Goal: Information Seeking & Learning: Learn about a topic

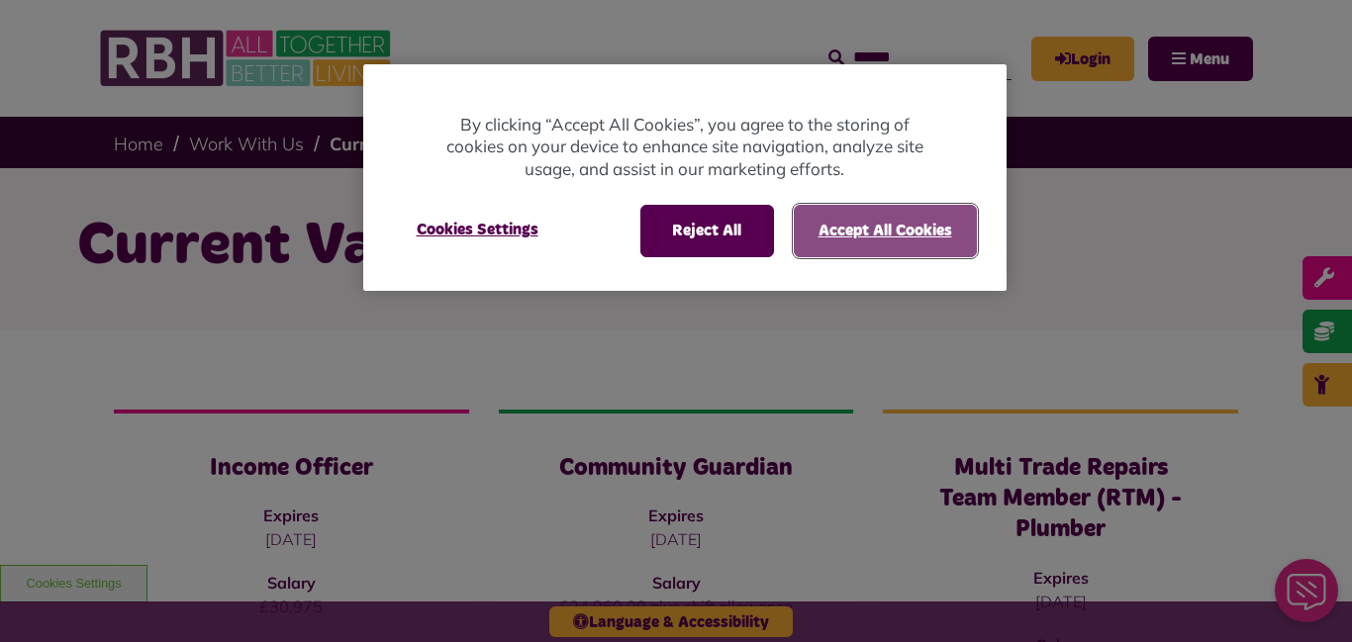
click at [926, 241] on button "Accept All Cookies" at bounding box center [884, 230] width 183 height 51
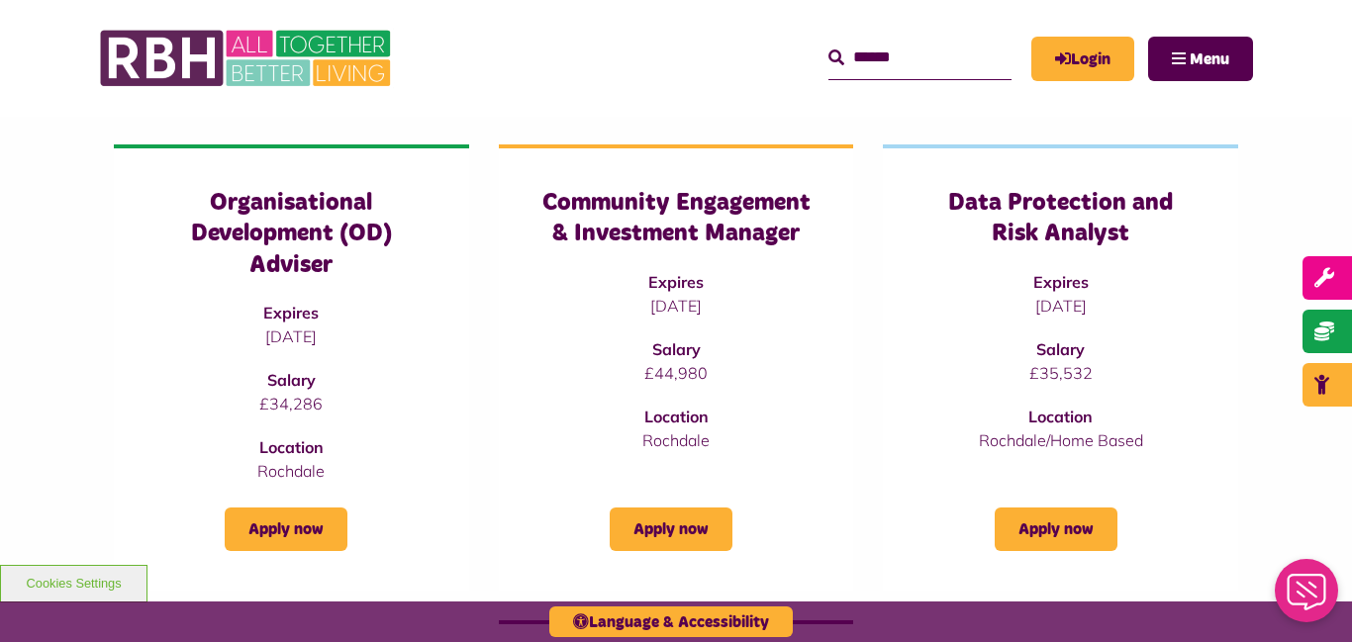
scroll to position [1187, 0]
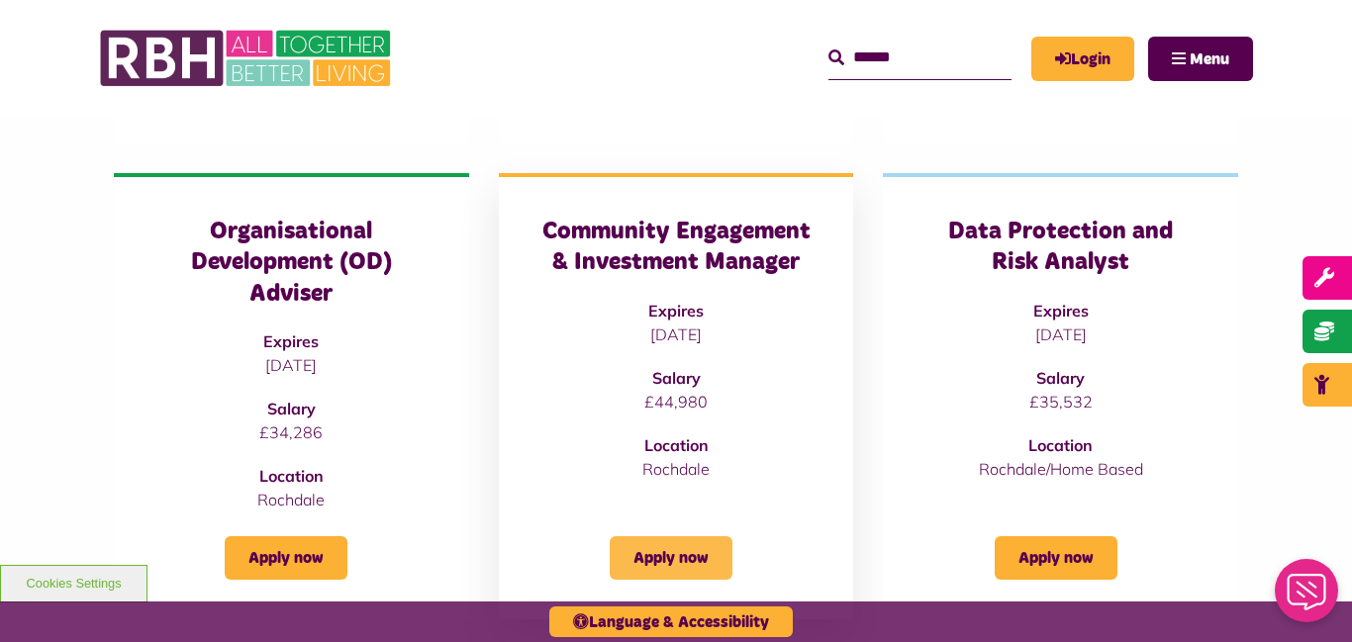
click at [673, 555] on link "Apply now" at bounding box center [670, 558] width 123 height 44
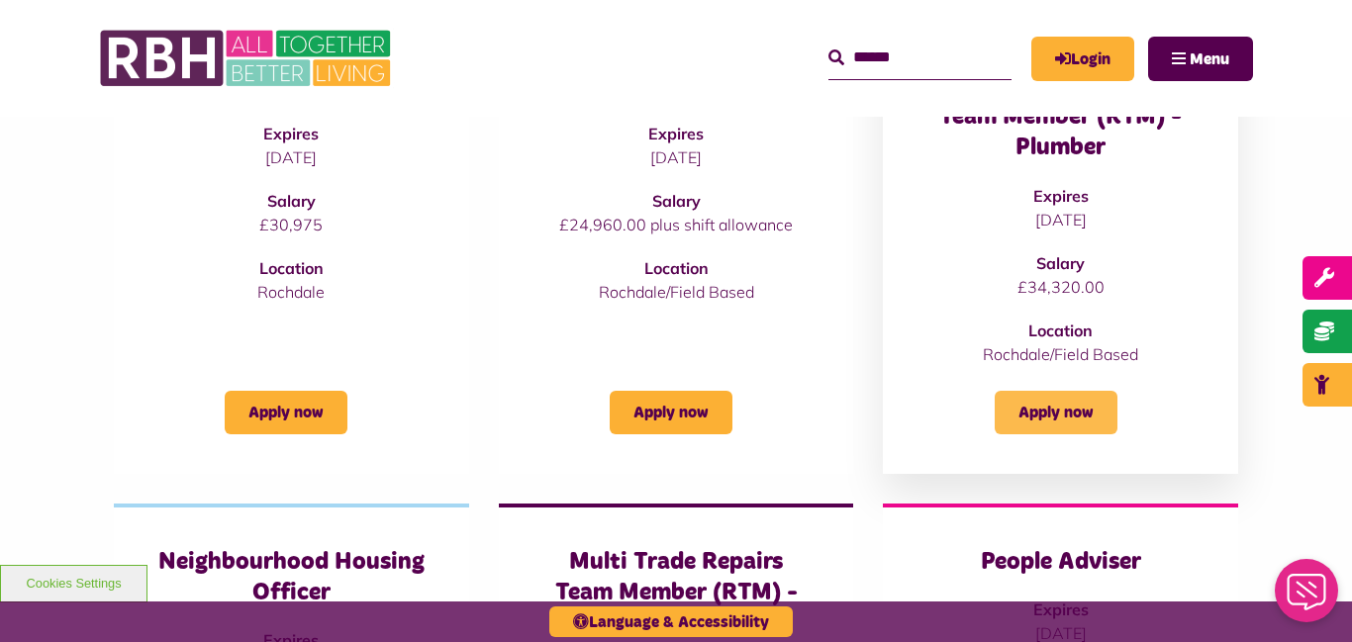
click at [1052, 414] on link "Apply now" at bounding box center [1055, 413] width 123 height 44
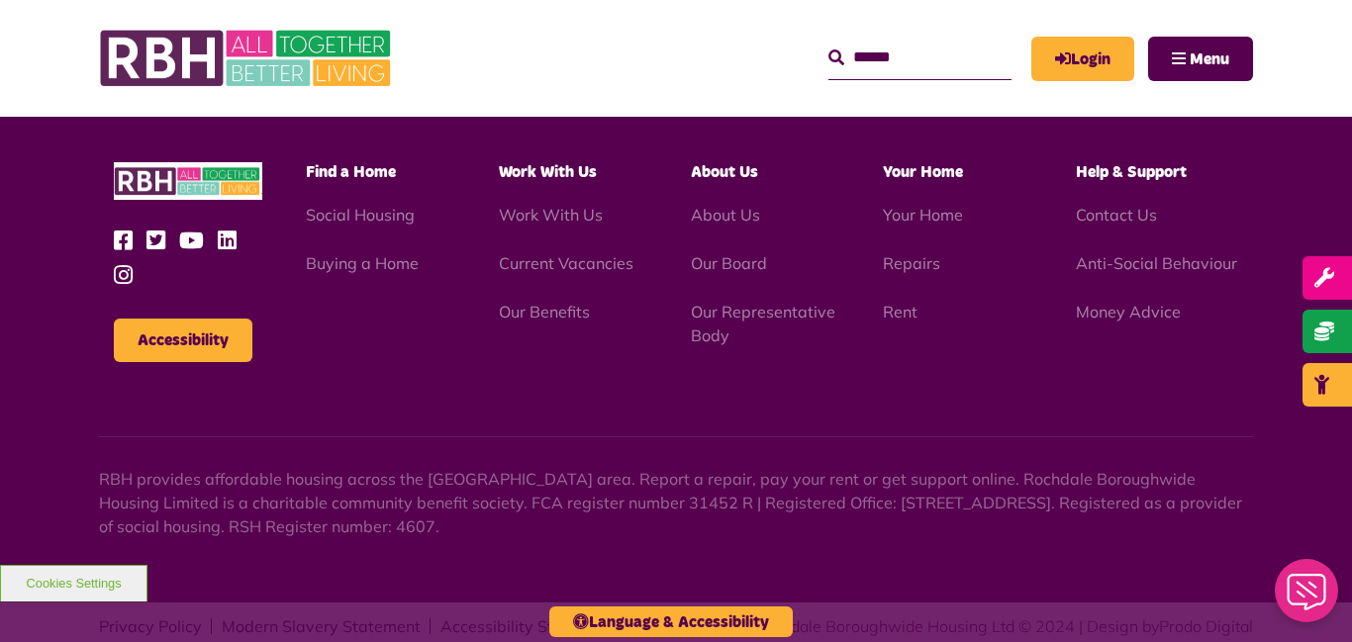
scroll to position [3223, 0]
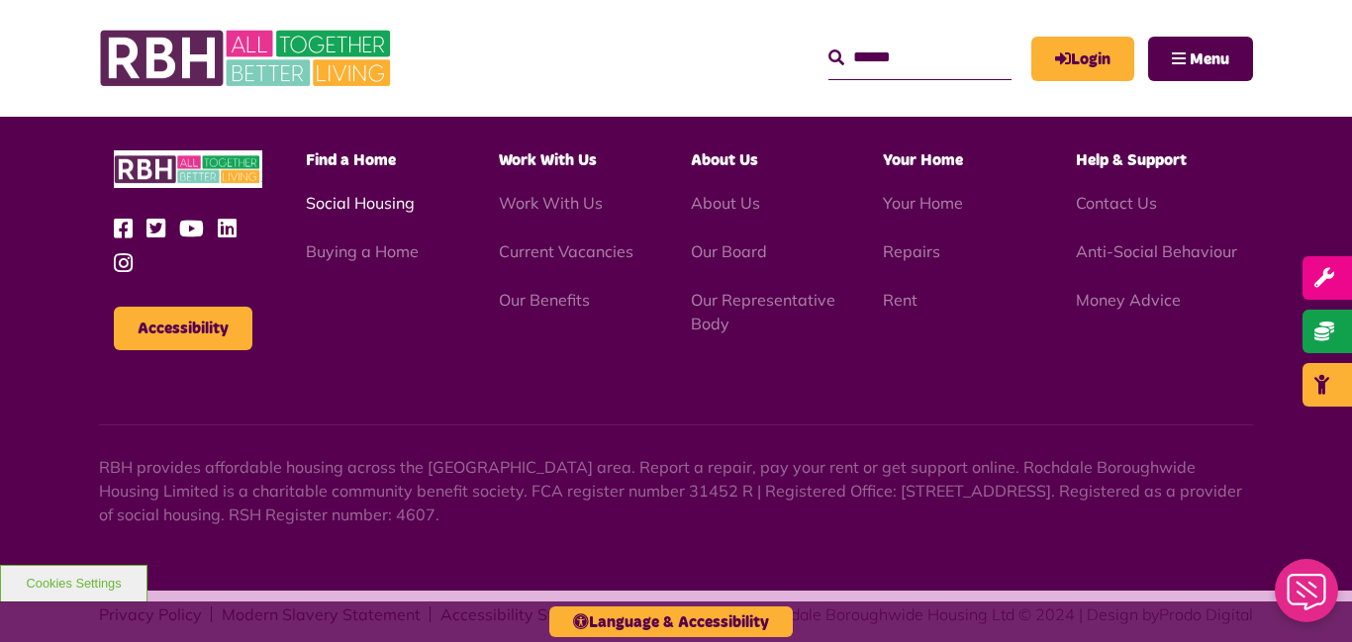
click at [398, 206] on link "Social Housing" at bounding box center [360, 203] width 109 height 20
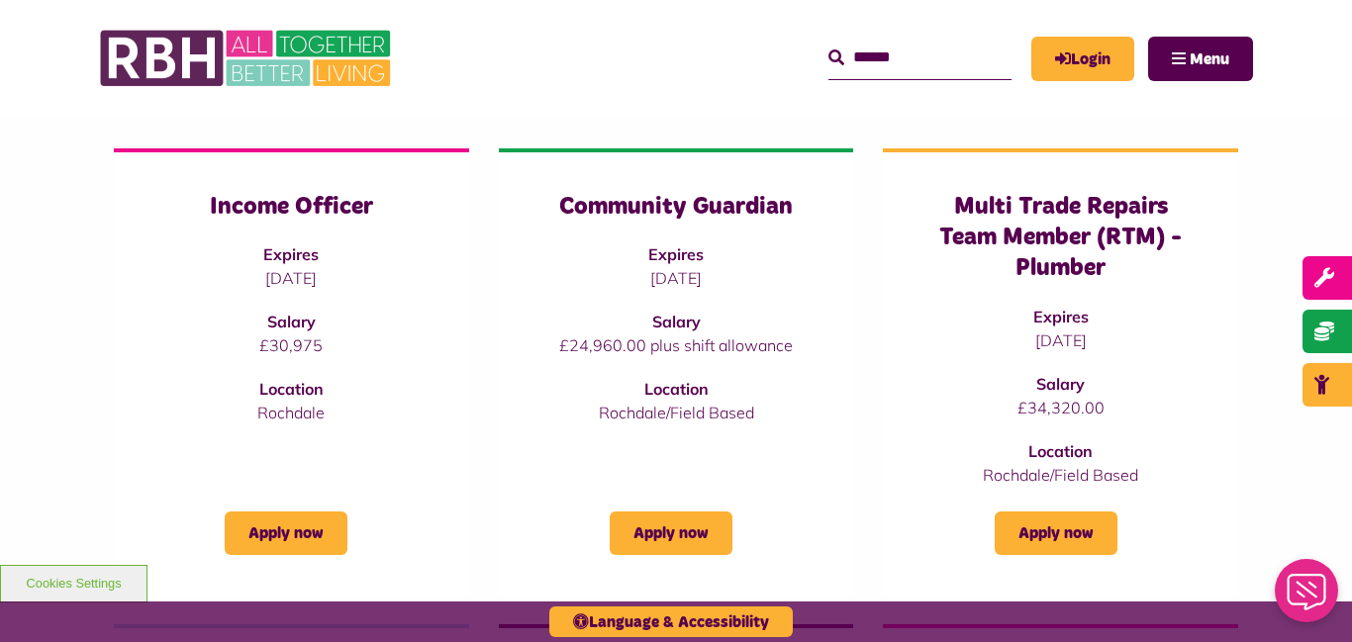
scroll to position [0, 0]
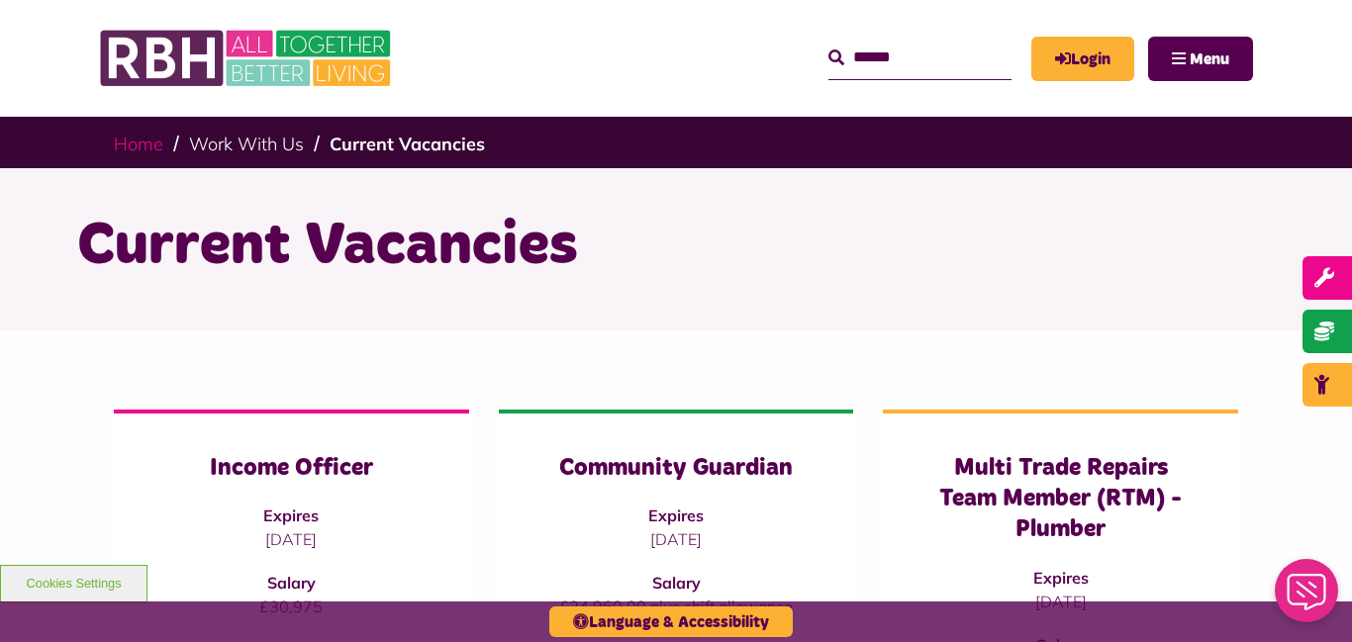
click at [149, 146] on link "Home" at bounding box center [138, 144] width 49 height 23
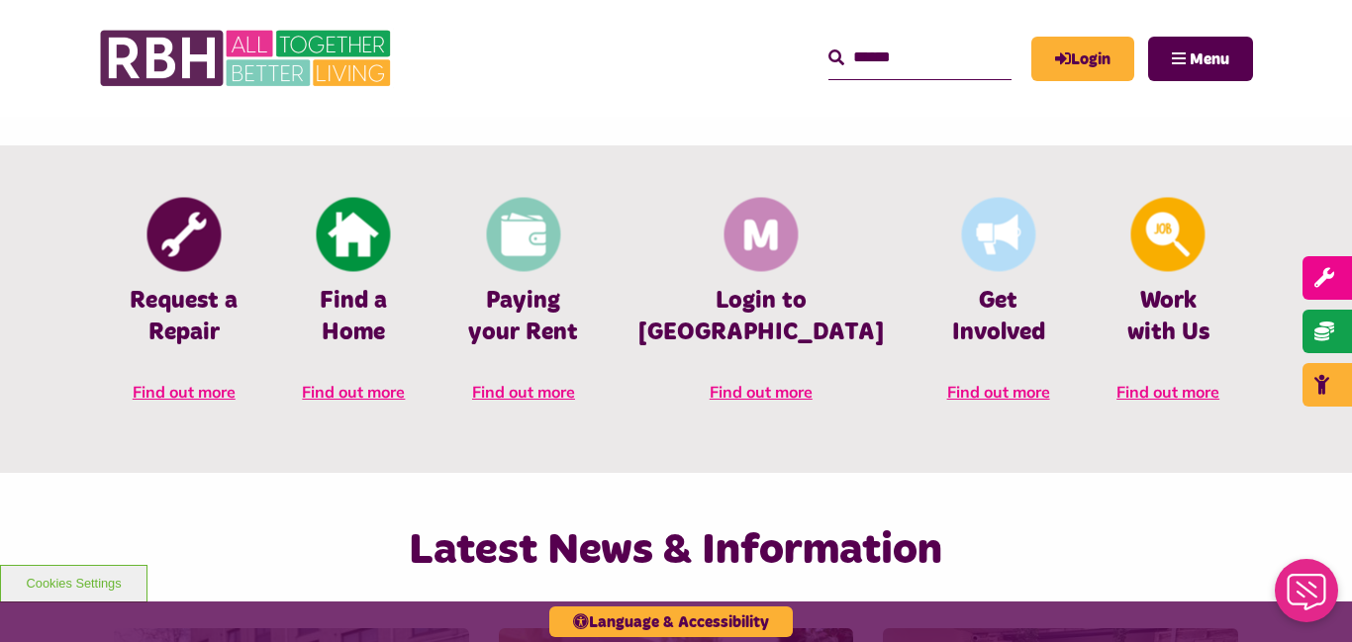
scroll to position [837, 0]
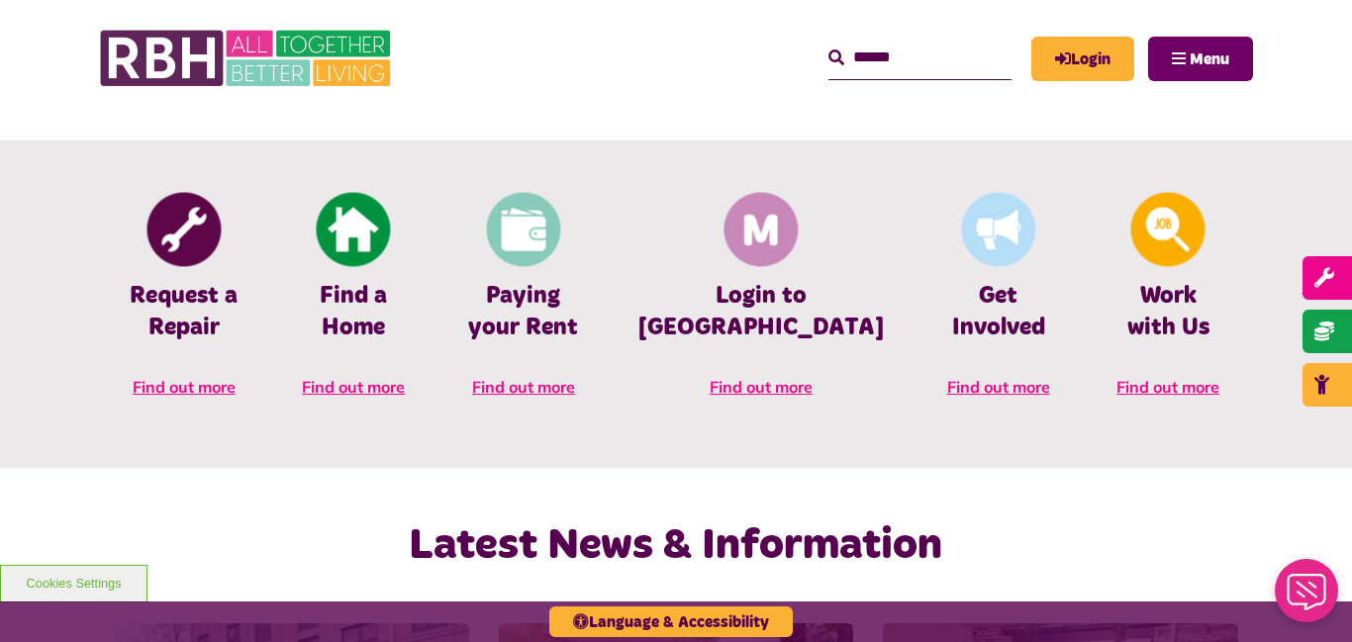
click at [1173, 50] on button "Menu" at bounding box center [1200, 59] width 105 height 45
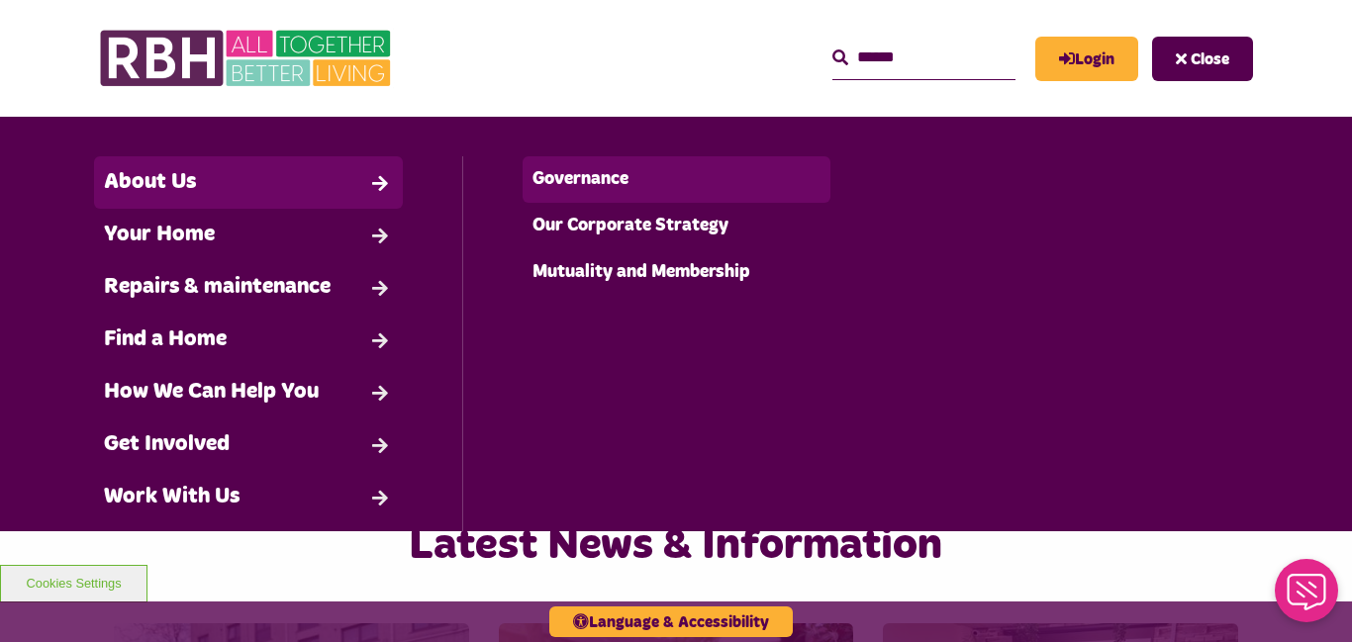
click at [604, 181] on link "Governance" at bounding box center [676, 179] width 308 height 47
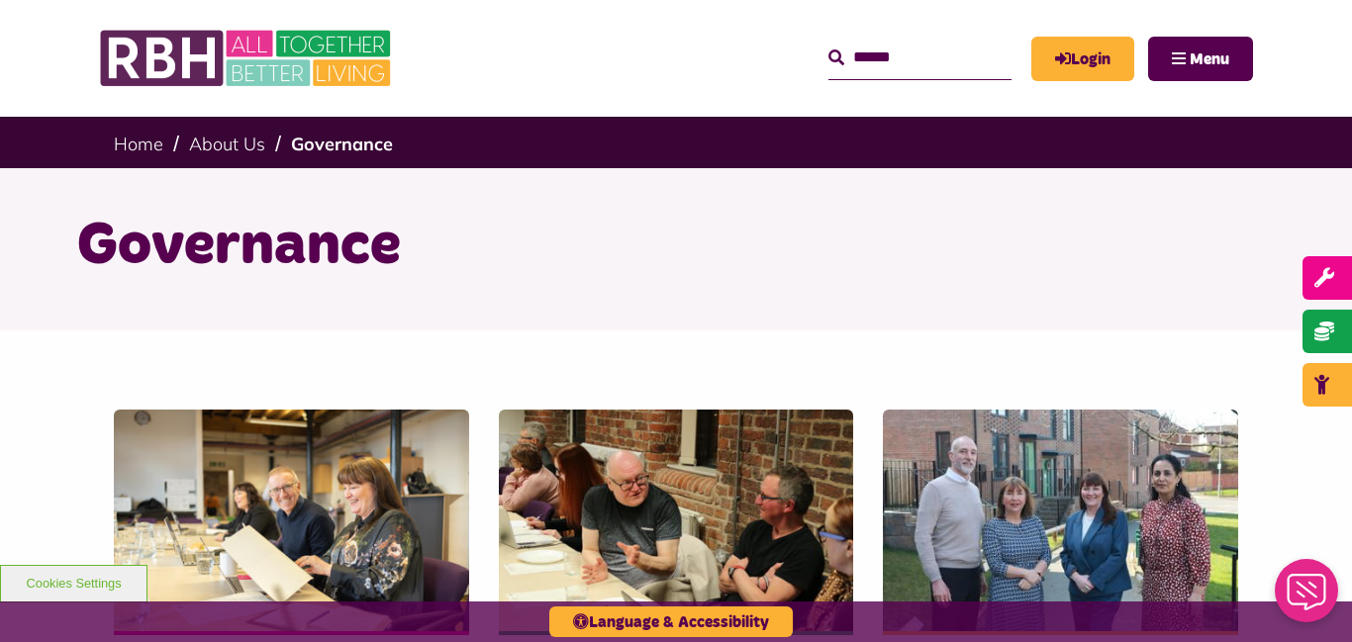
scroll to position [244, 0]
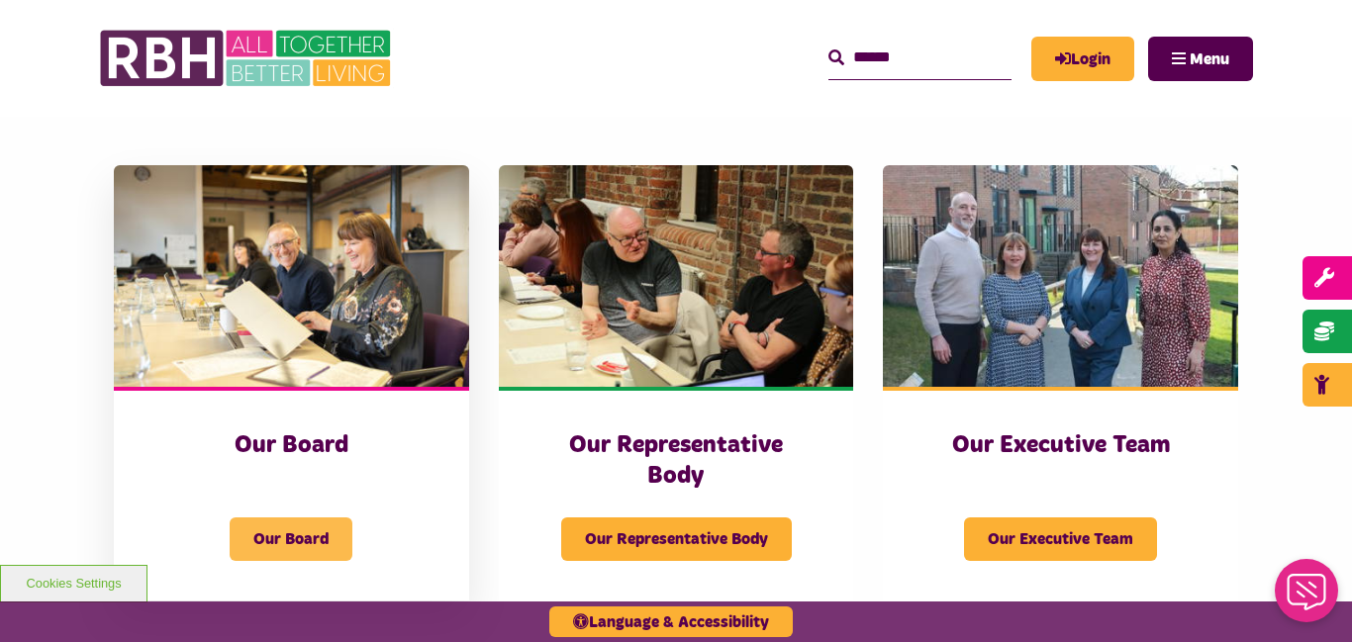
click at [308, 517] on span "Our Board" at bounding box center [291, 539] width 123 height 44
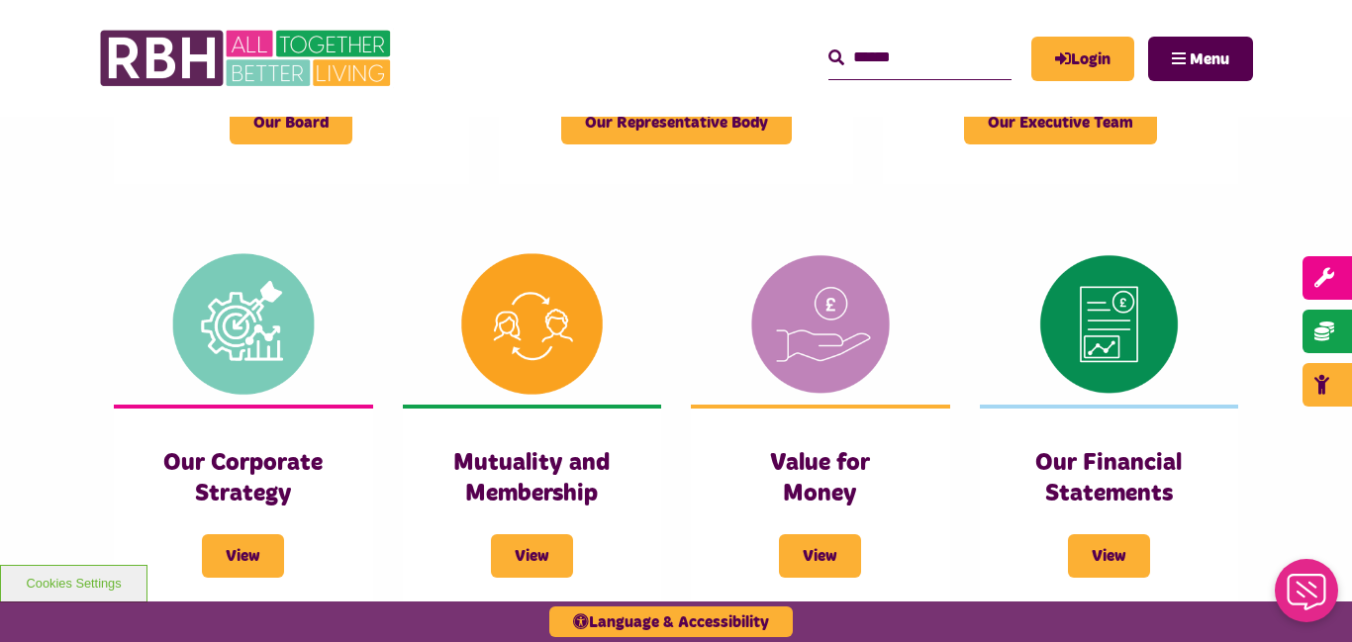
scroll to position [664, 0]
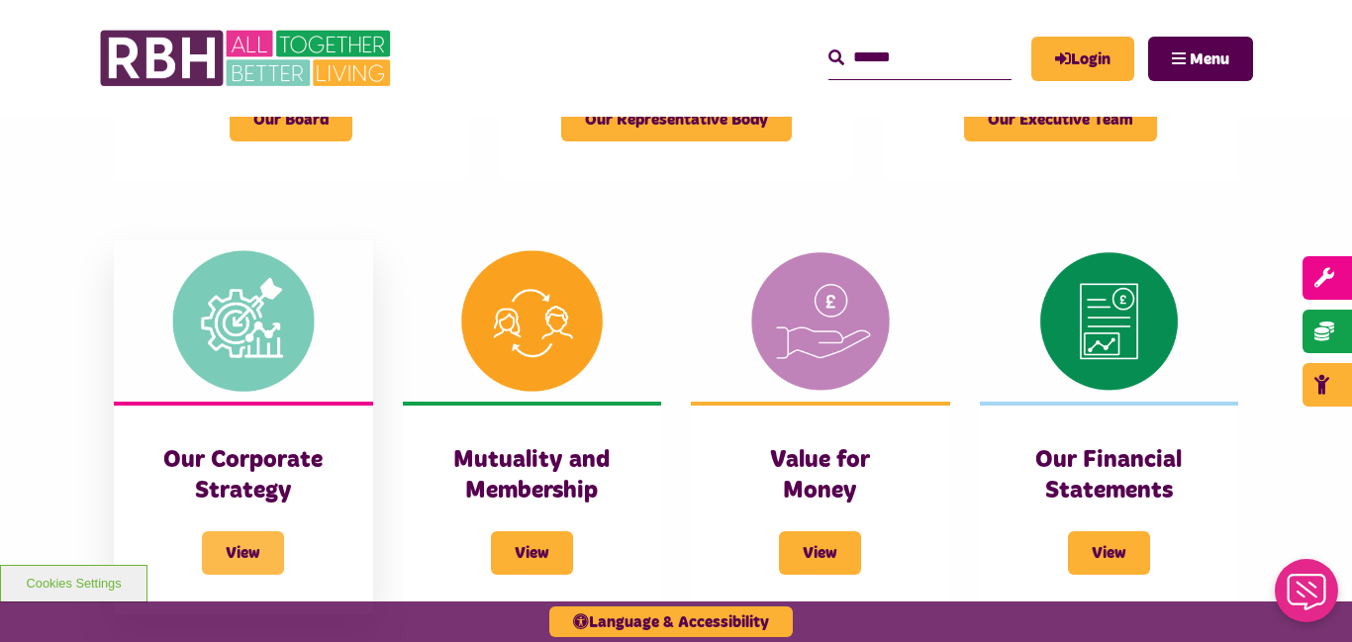
click at [246, 531] on span "View" at bounding box center [243, 553] width 82 height 44
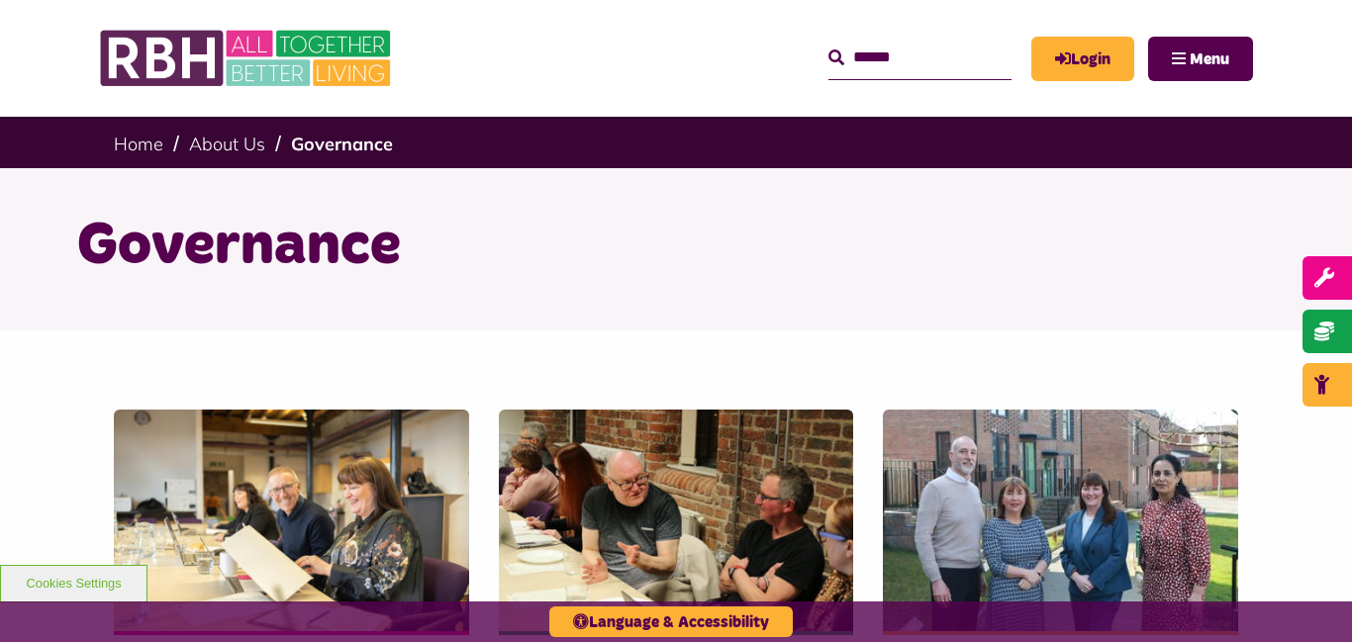
scroll to position [664, 0]
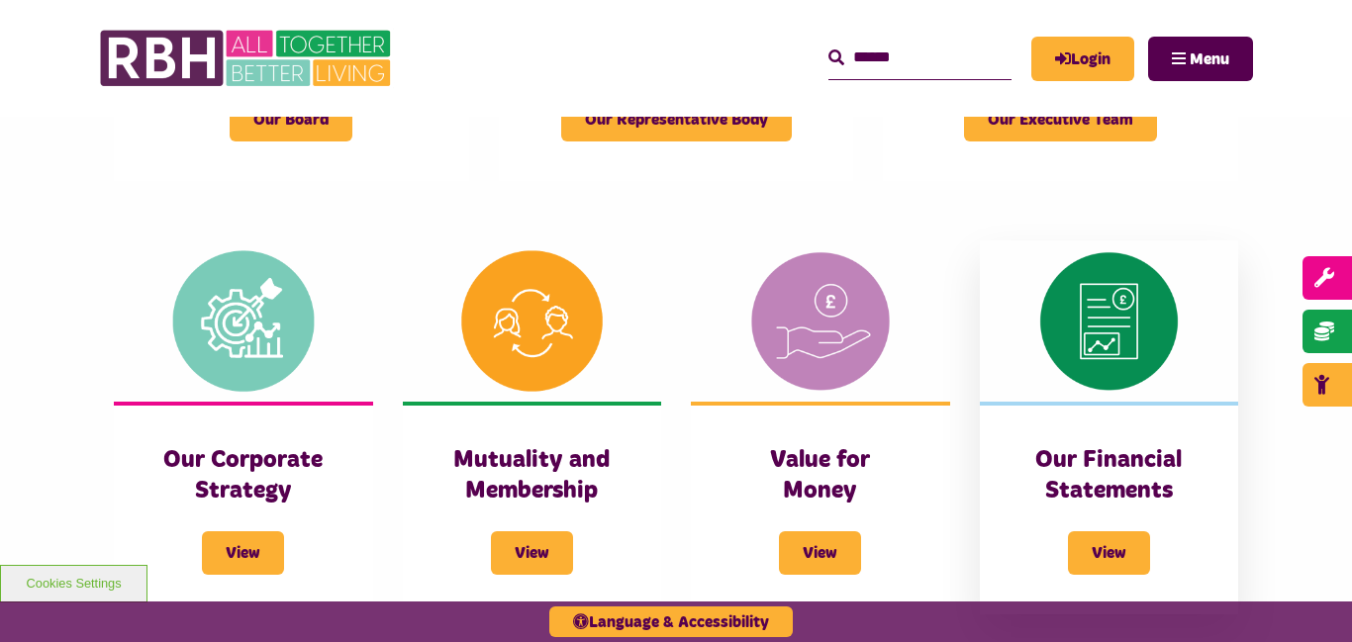
click at [1102, 283] on img at bounding box center [1109, 320] width 259 height 161
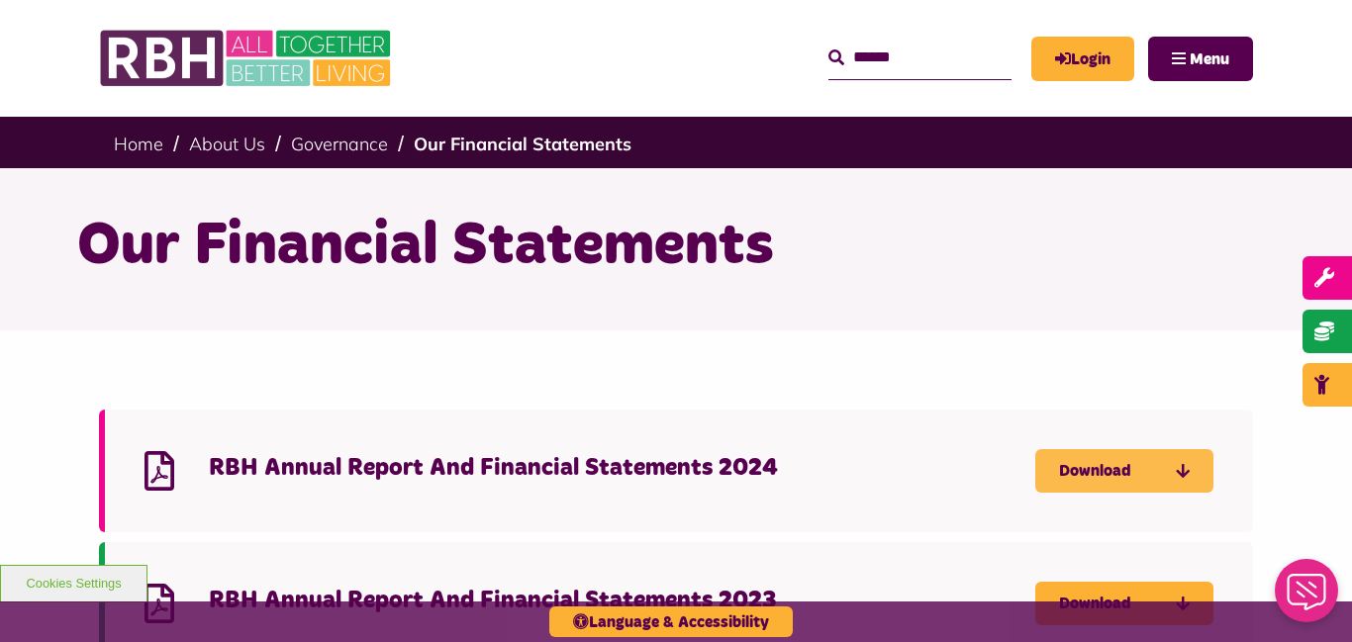
click at [1121, 480] on link "Download" at bounding box center [1124, 471] width 178 height 44
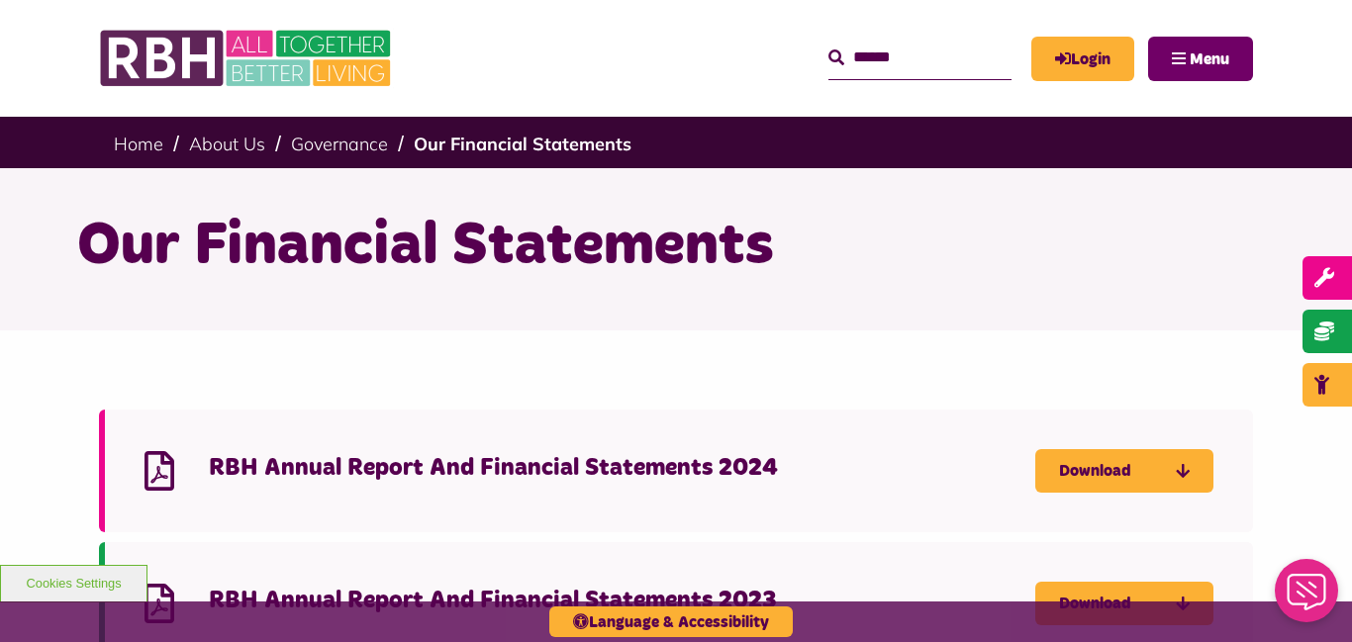
click at [1232, 53] on button "Menu" at bounding box center [1200, 59] width 105 height 45
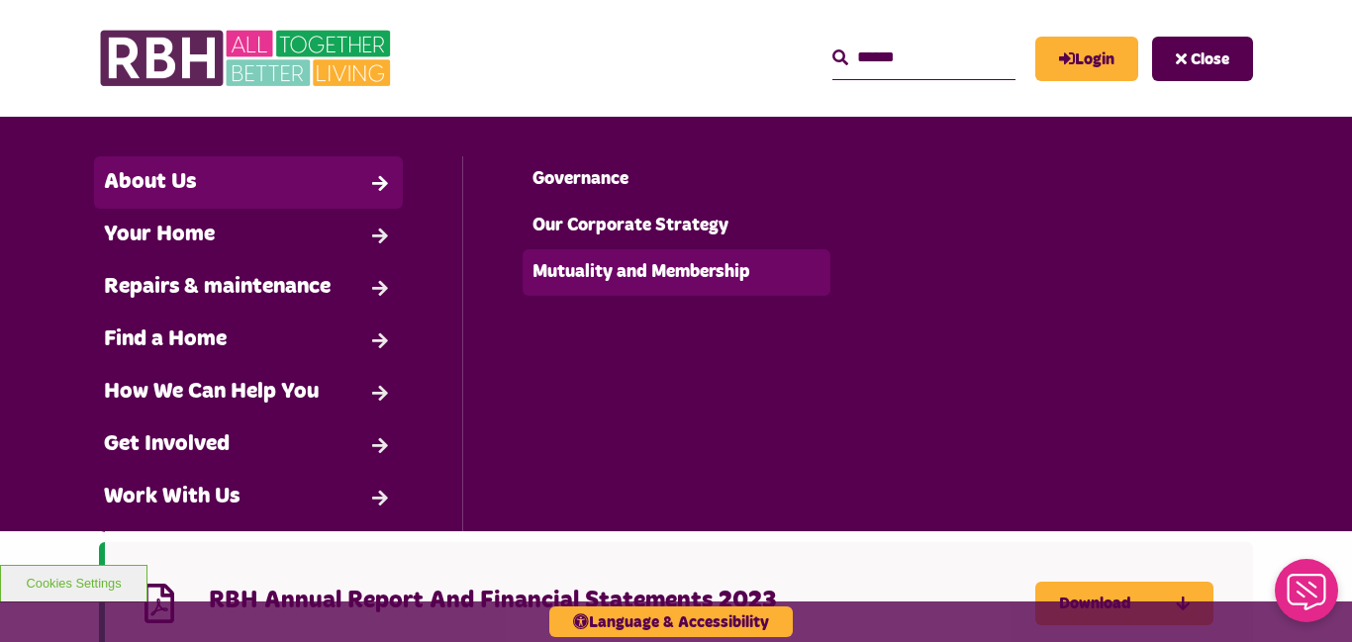
click at [639, 277] on link "Mutuality and Membership" at bounding box center [676, 272] width 308 height 47
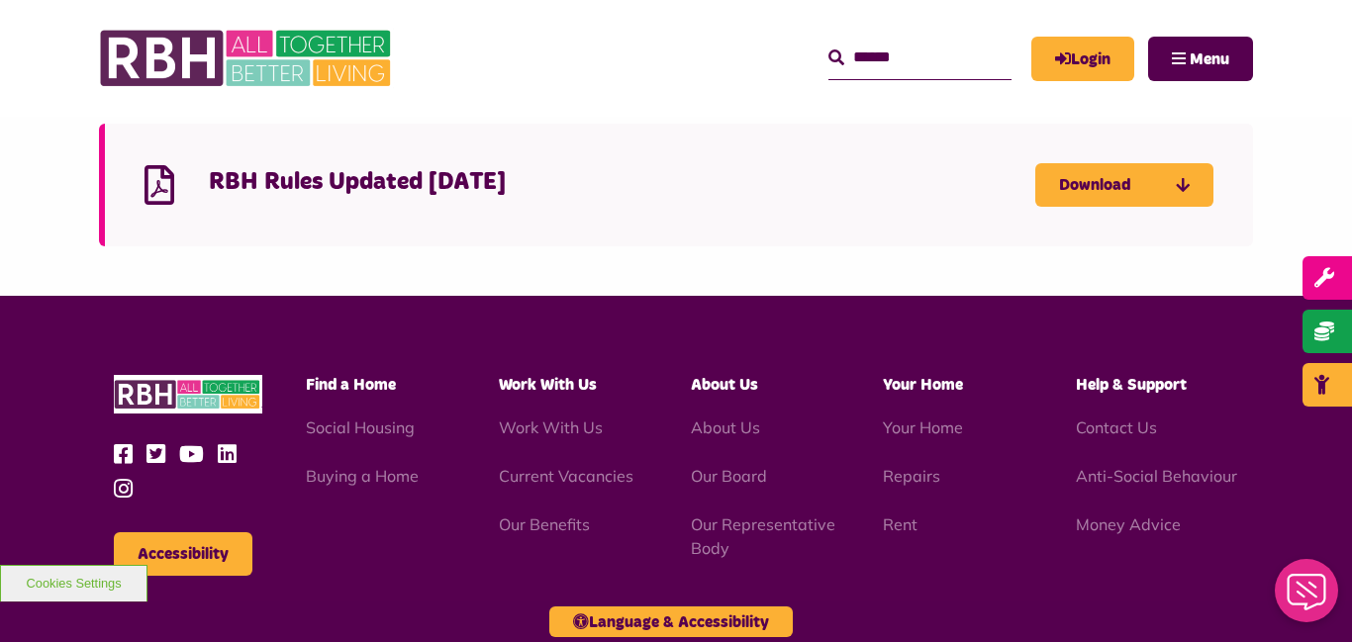
scroll to position [1700, 0]
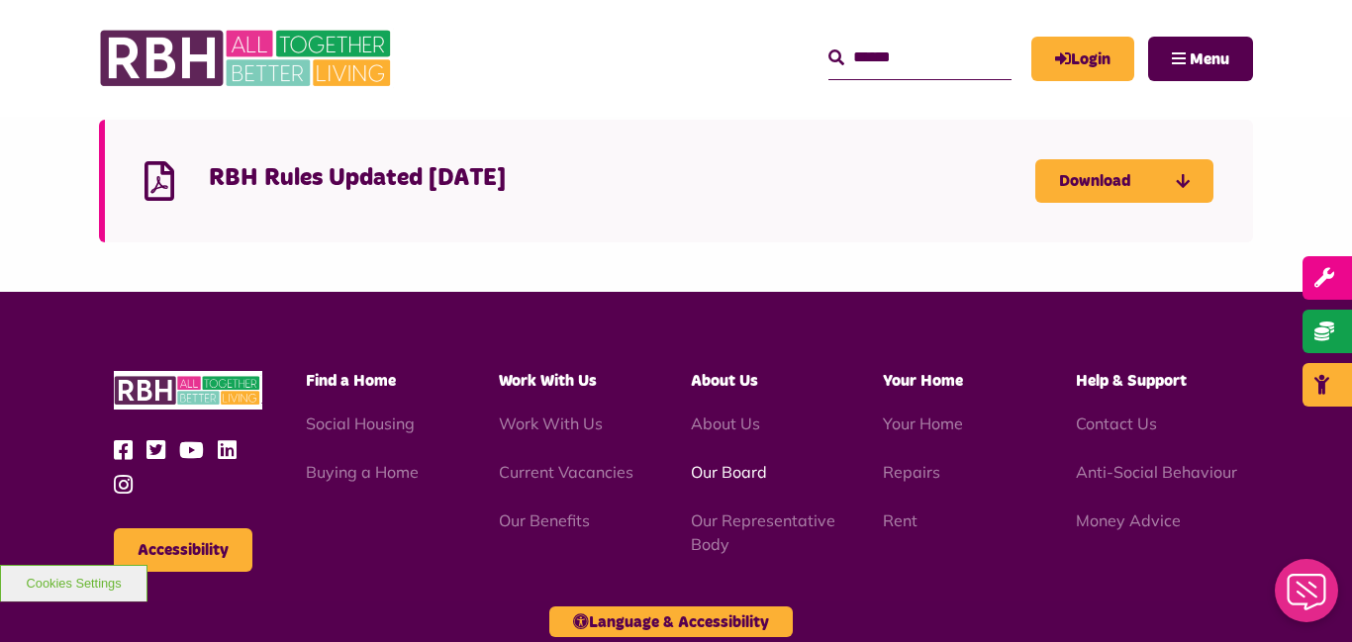
click at [748, 470] on link "Our Board" at bounding box center [729, 472] width 76 height 20
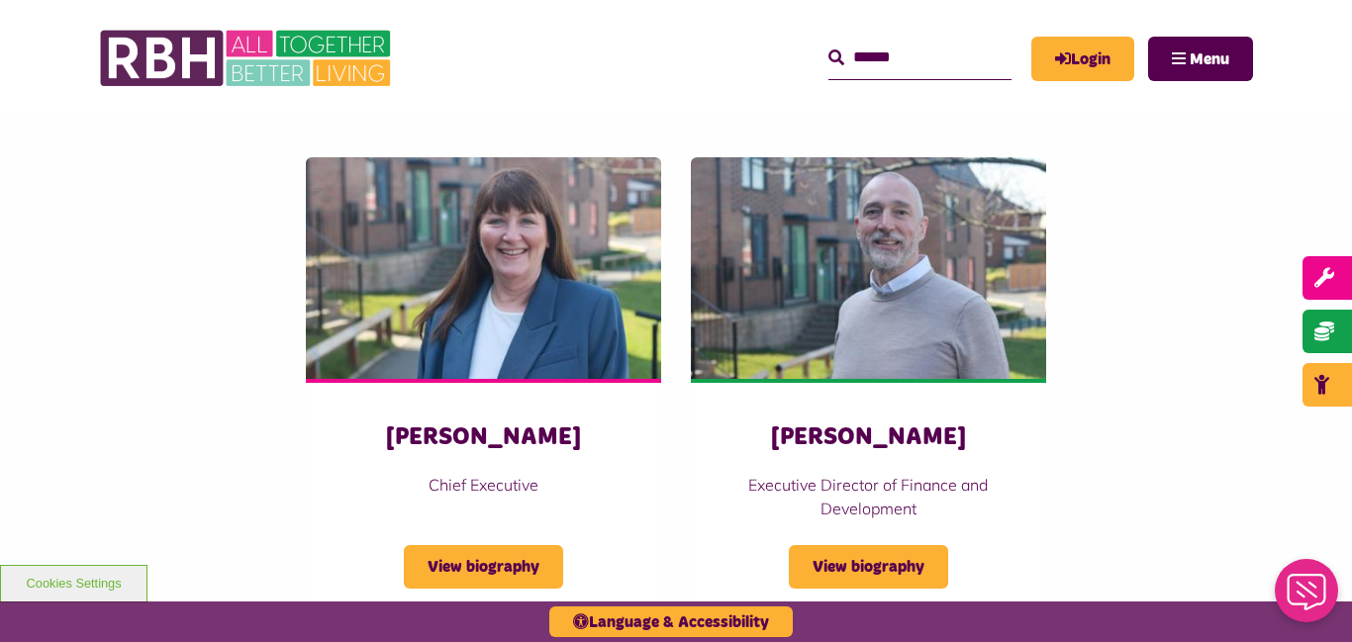
scroll to position [3245, 0]
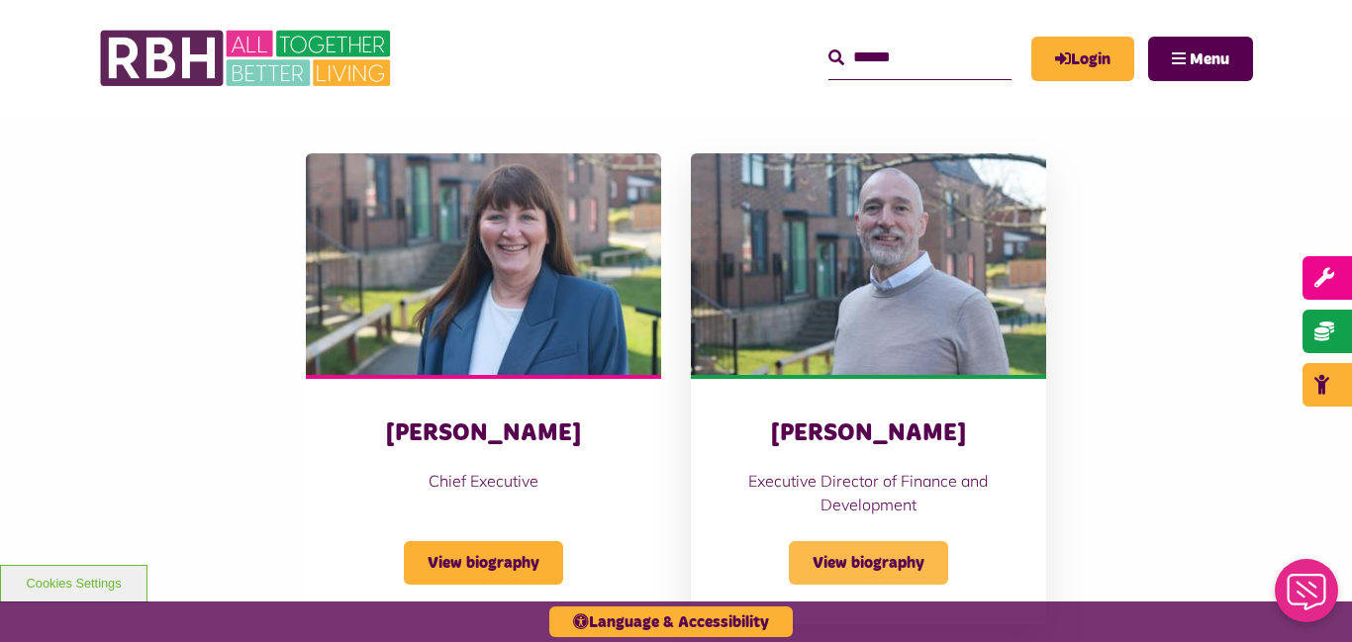
click at [883, 541] on span "View biography" at bounding box center [868, 563] width 159 height 44
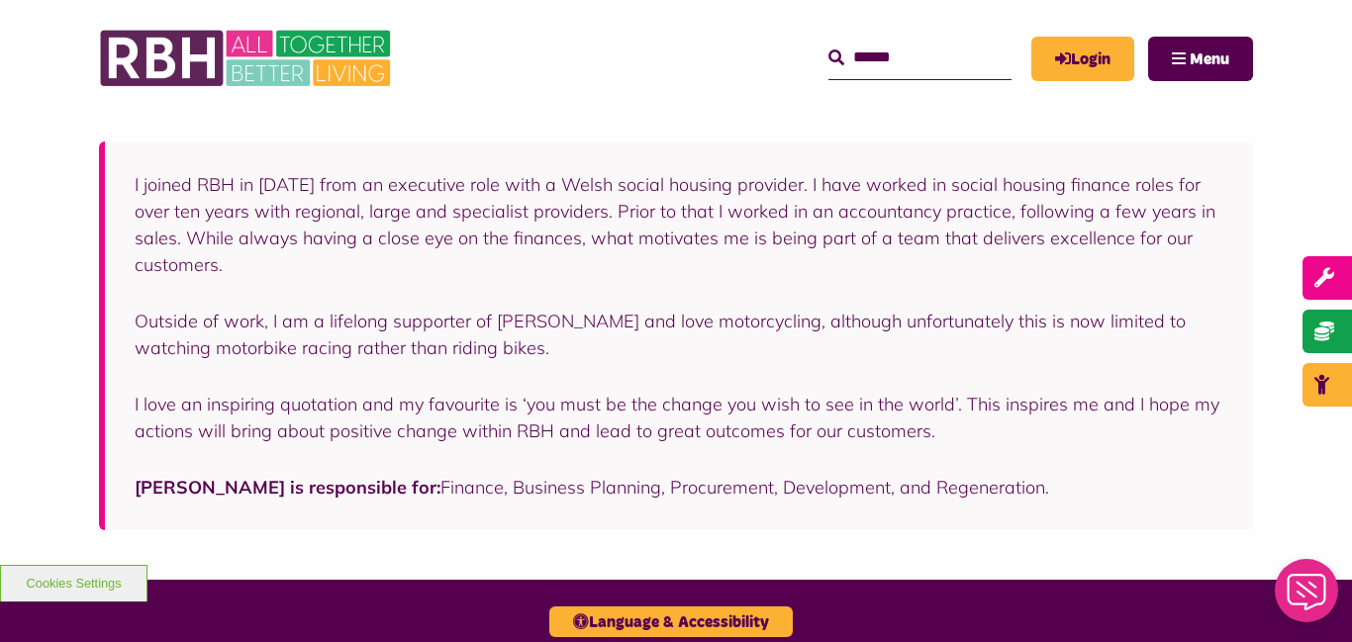
scroll to position [328, 0]
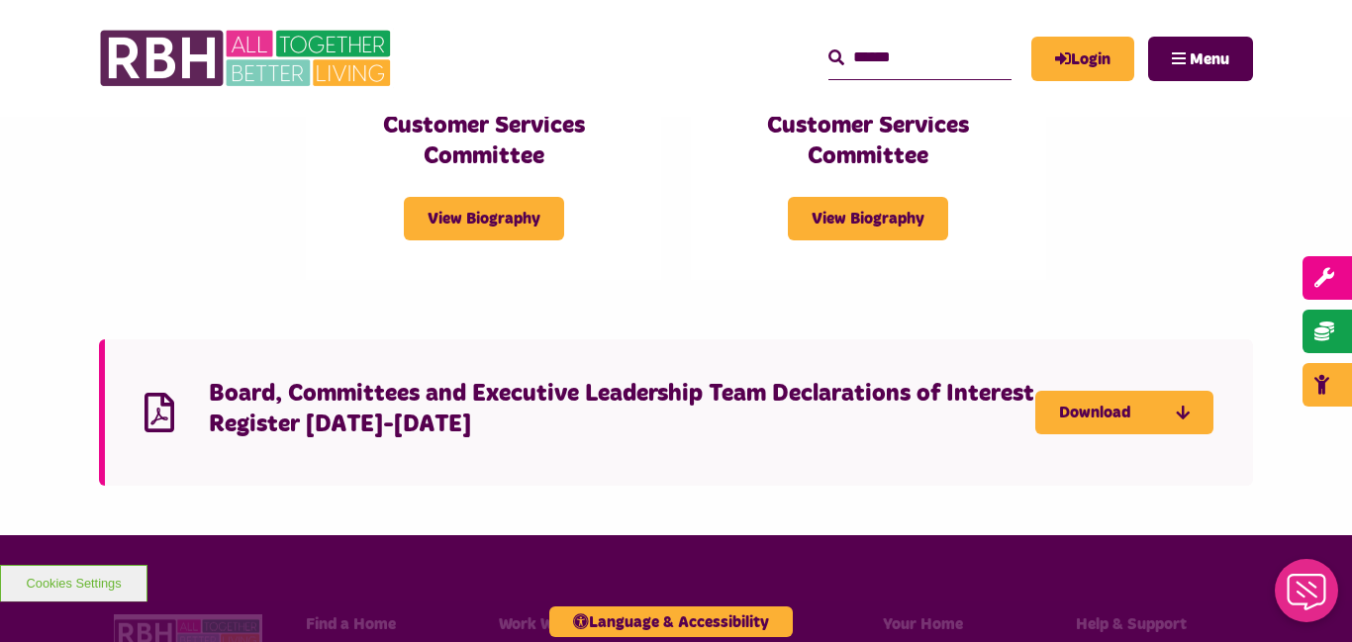
scroll to position [4756, 0]
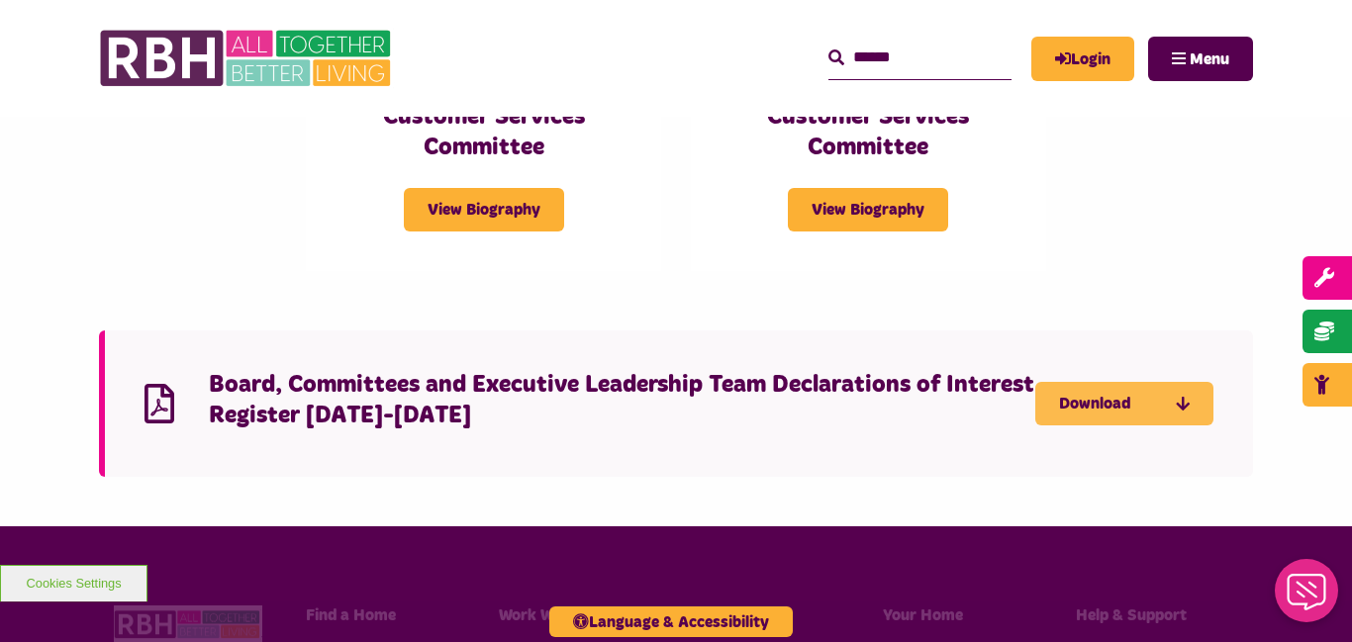
click at [1169, 382] on link "Download" at bounding box center [1124, 404] width 178 height 44
